Goal: Task Accomplishment & Management: Use online tool/utility

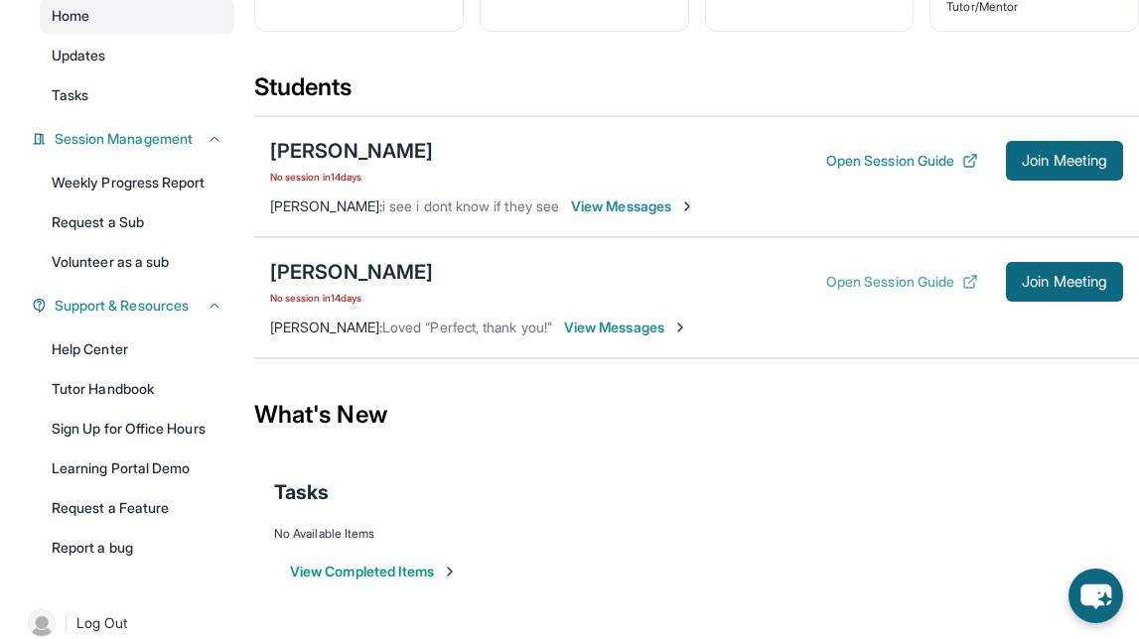
scroll to position [210, 0]
click at [636, 318] on span "View Messages" at bounding box center [626, 327] width 124 height 20
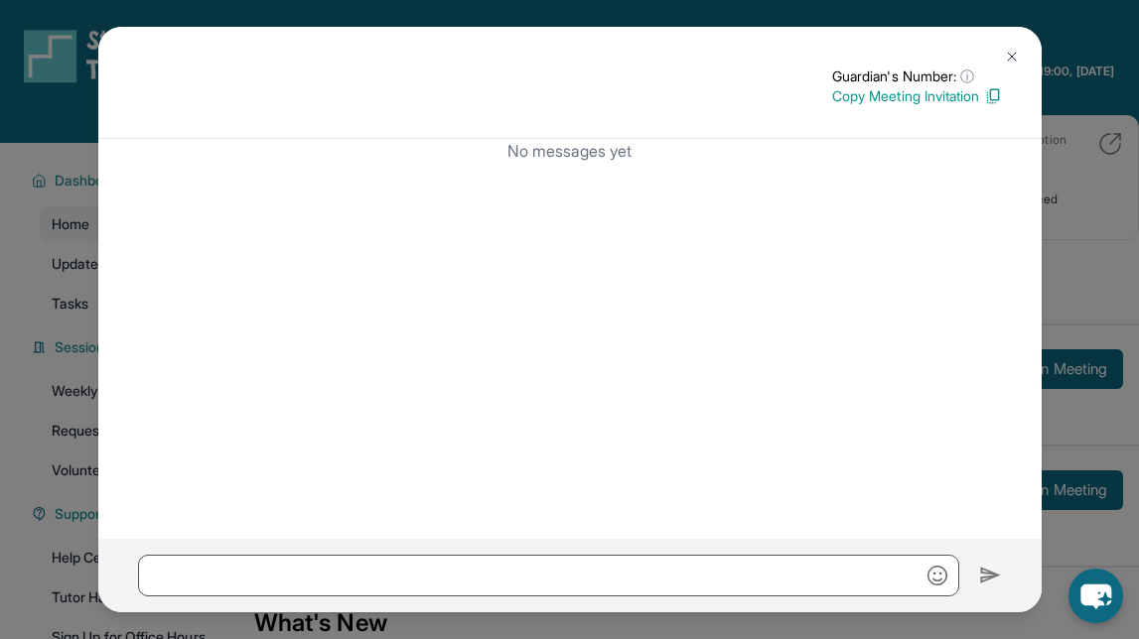
scroll to position [234, 0]
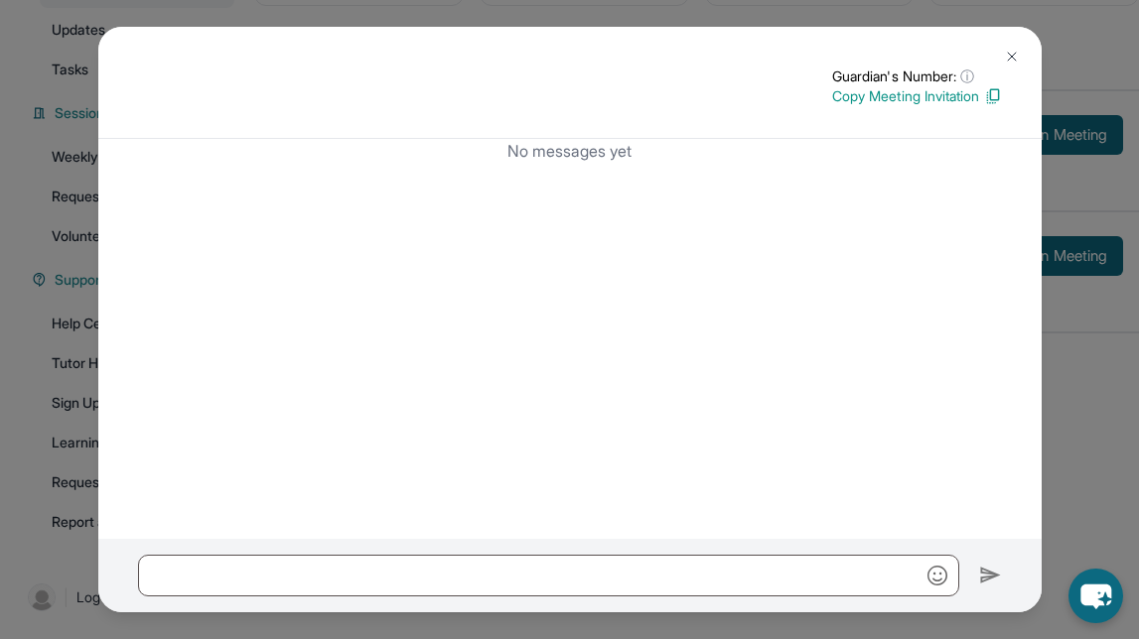
click at [1008, 54] on img at bounding box center [1012, 57] width 16 height 16
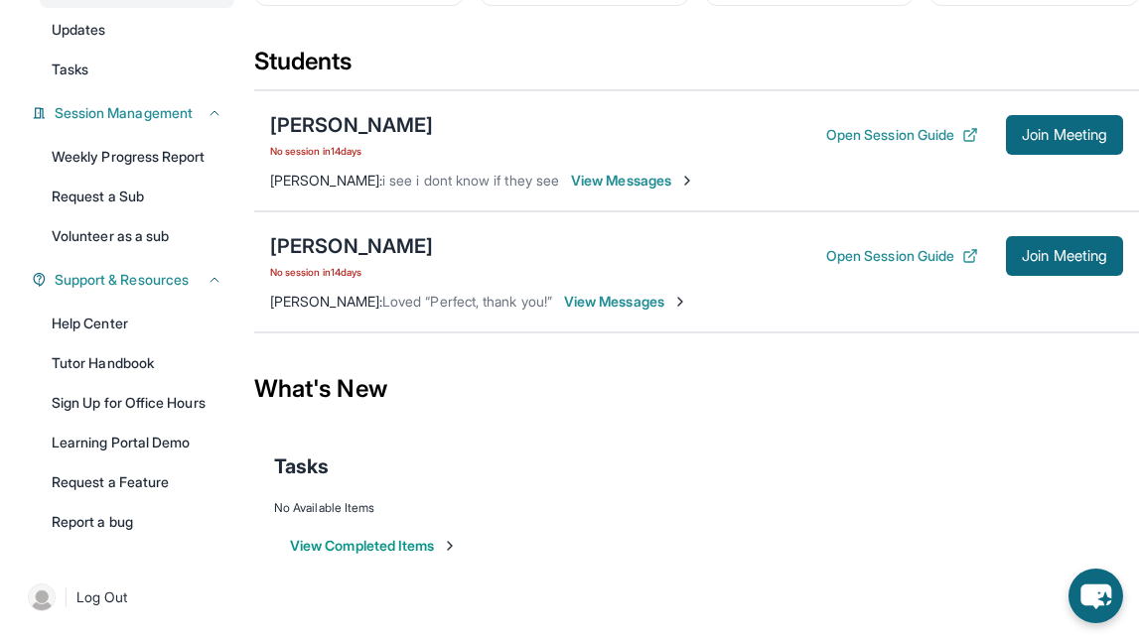
click at [610, 184] on span "View Messages" at bounding box center [633, 181] width 124 height 20
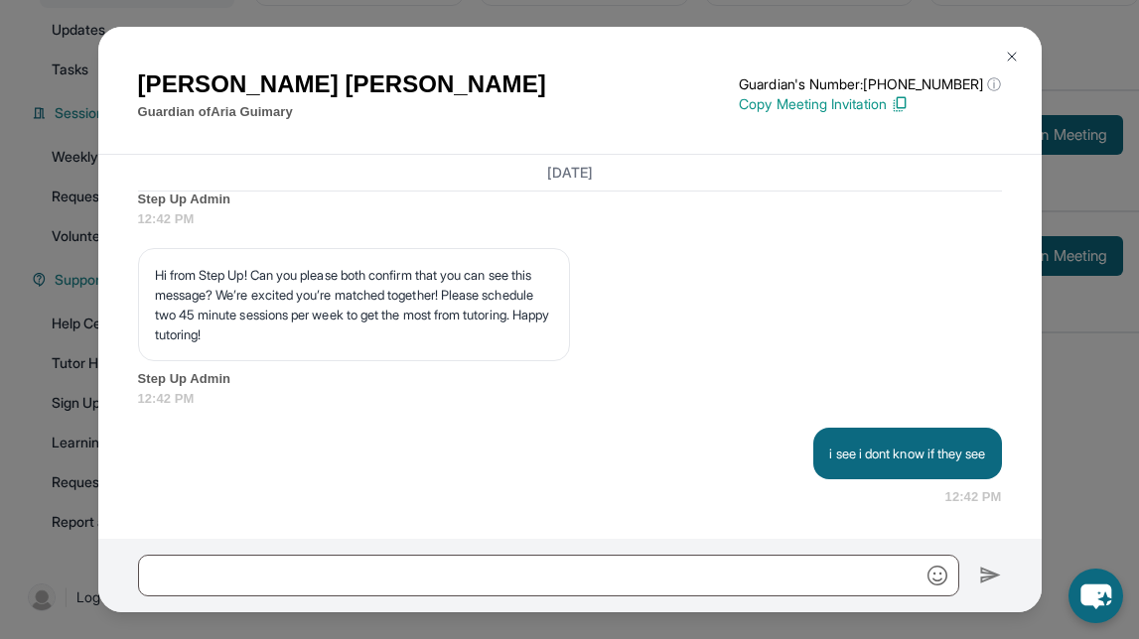
scroll to position [2782, 0]
click at [1018, 46] on button at bounding box center [1012, 57] width 40 height 40
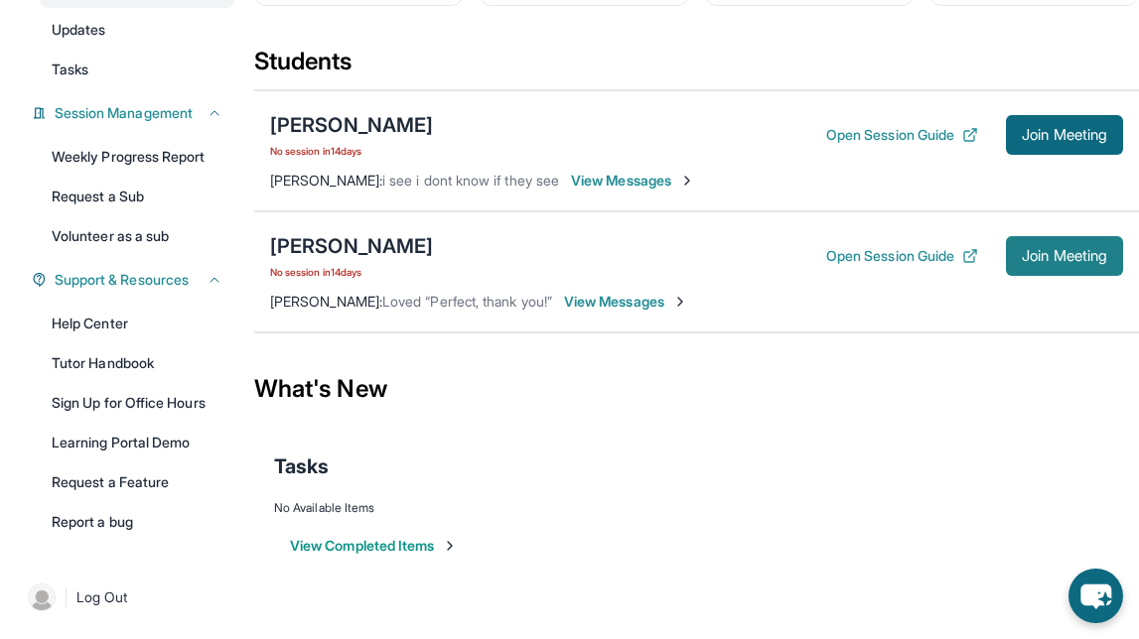
click at [1054, 244] on button "Join Meeting" at bounding box center [1064, 256] width 117 height 40
click at [900, 255] on button "Open Session Guide" at bounding box center [902, 256] width 152 height 20
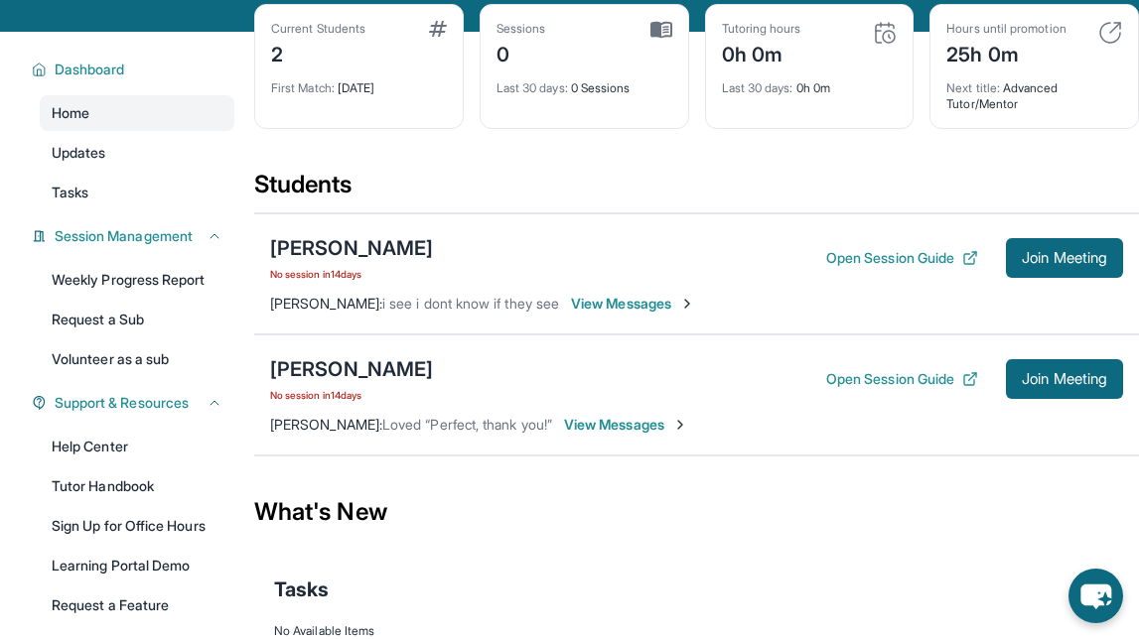
scroll to position [113, 0]
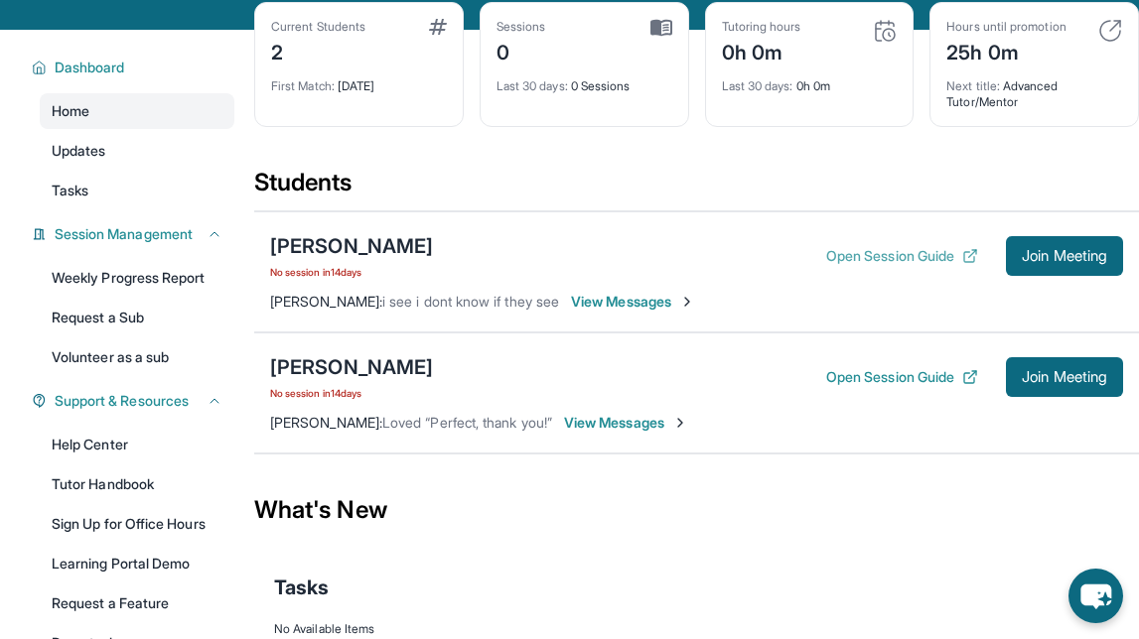
click at [870, 257] on button "Open Session Guide" at bounding box center [902, 256] width 152 height 20
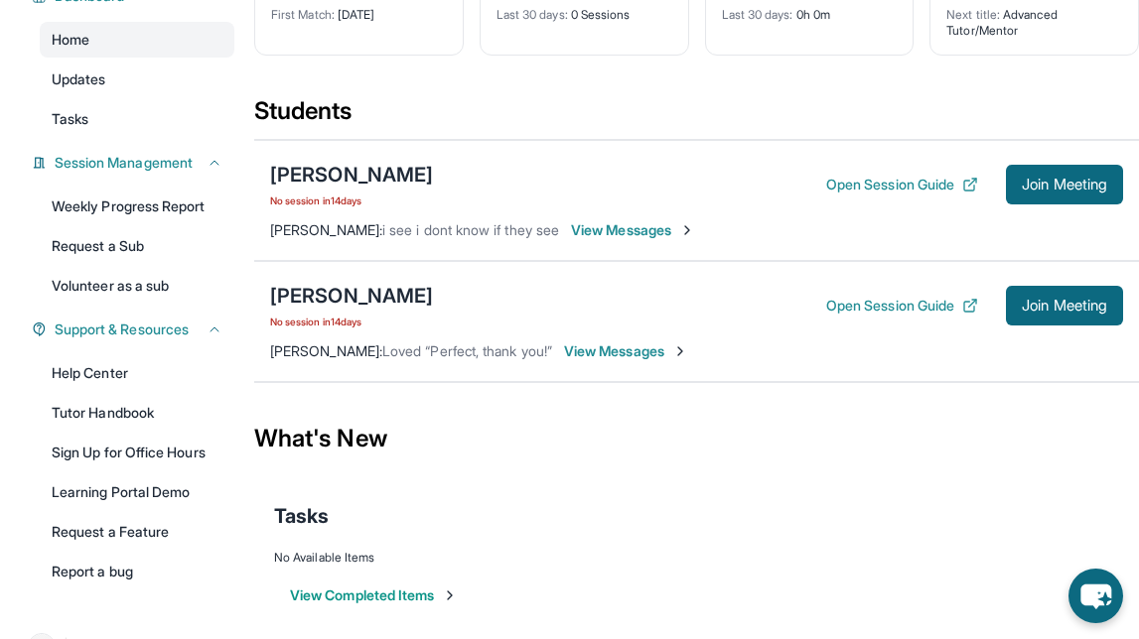
scroll to position [232, 0]
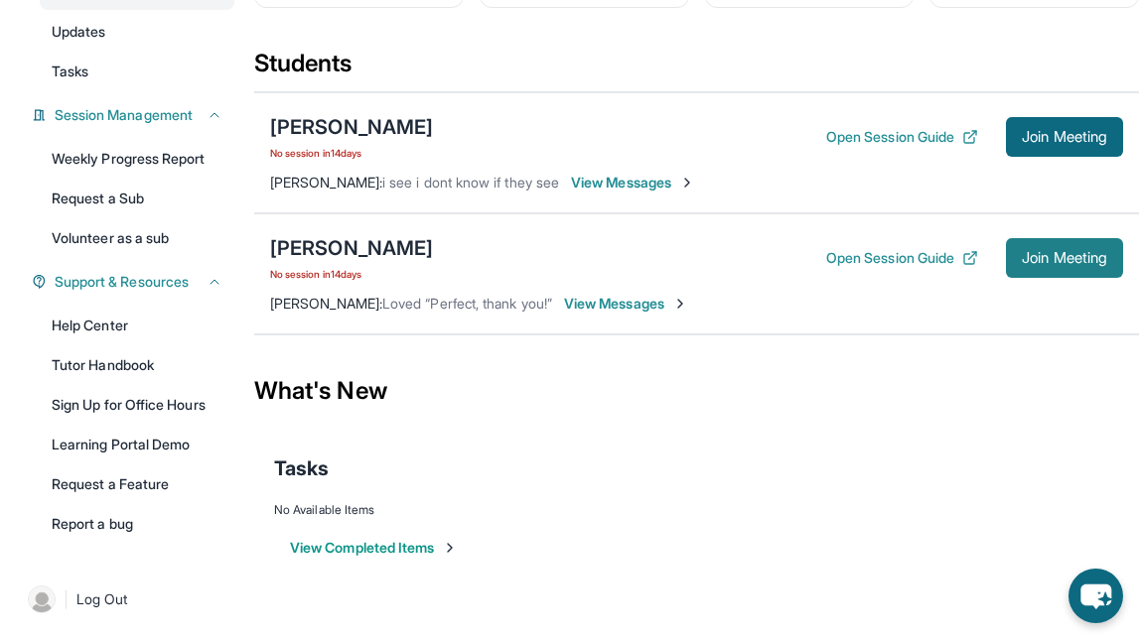
click at [1054, 252] on span "Join Meeting" at bounding box center [1064, 258] width 85 height 12
click at [1038, 124] on button "Join Meeting" at bounding box center [1064, 137] width 117 height 40
